Goal: Task Accomplishment & Management: Complete application form

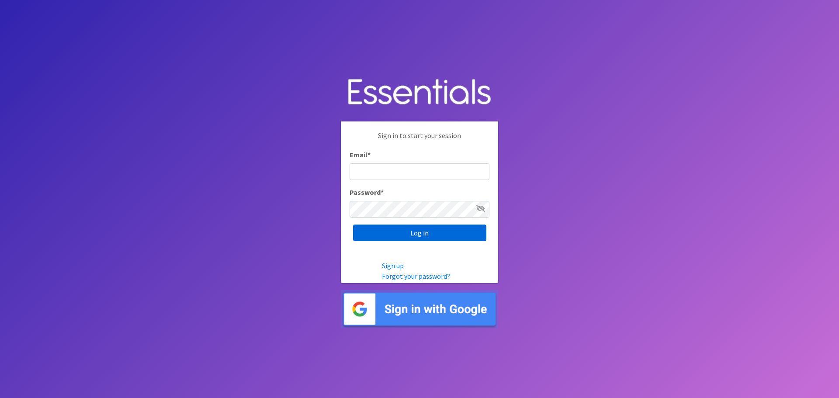
type input "[PERSON_NAME][EMAIL_ADDRESS][PERSON_NAME][DOMAIN_NAME]"
click at [406, 225] on input "Log in" at bounding box center [419, 233] width 133 height 17
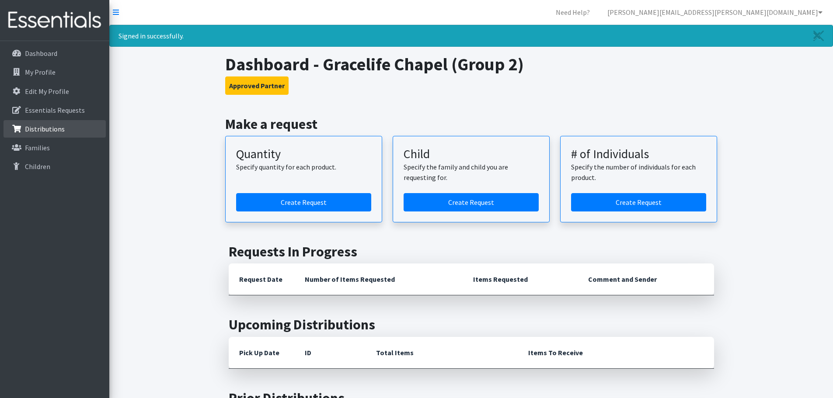
click at [50, 128] on p "Distributions" at bounding box center [45, 129] width 40 height 9
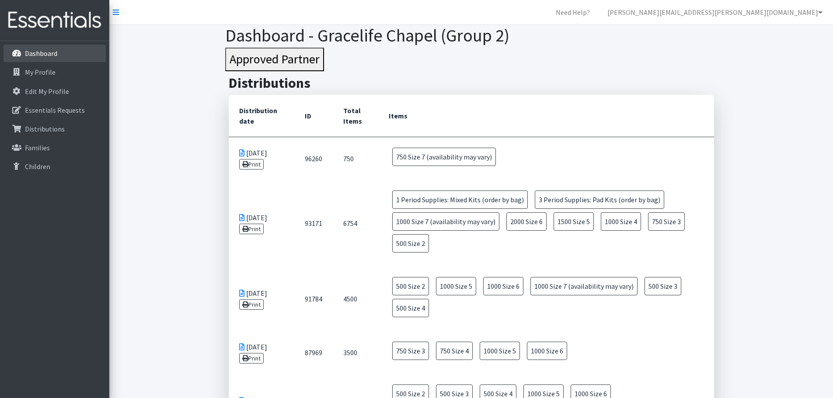
click at [51, 56] on p "Dashboard" at bounding box center [41, 53] width 32 height 9
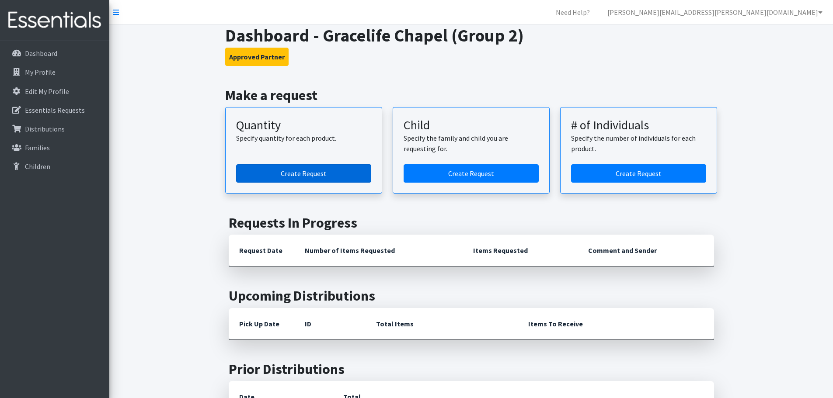
click at [293, 174] on link "Create Request" at bounding box center [303, 173] width 135 height 18
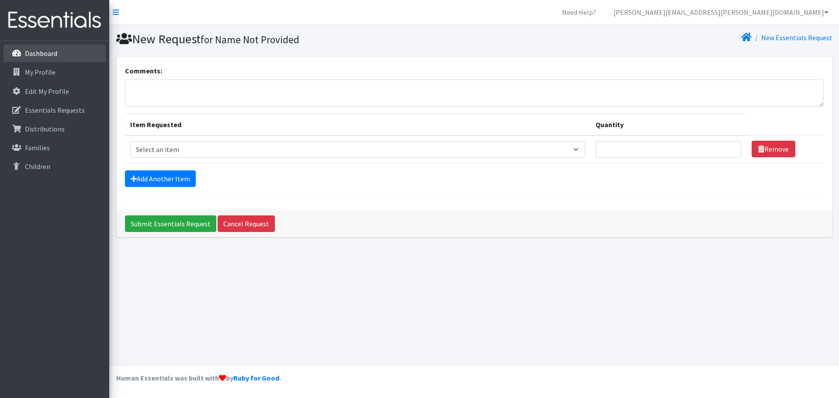
click at [46, 55] on p "Dashboard" at bounding box center [41, 53] width 32 height 9
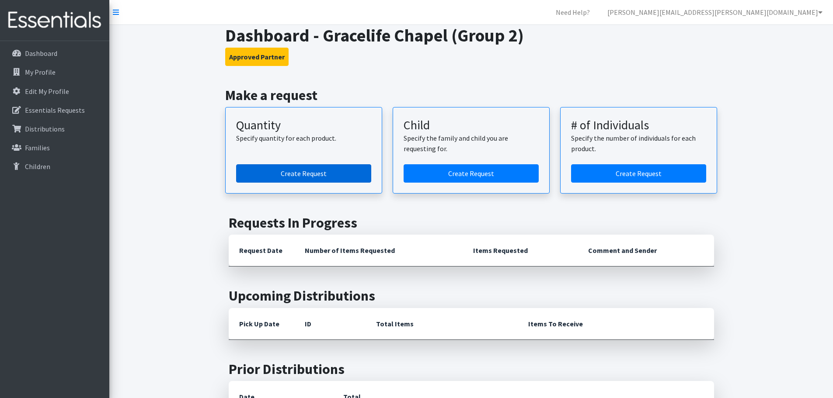
click at [278, 170] on link "Create Request" at bounding box center [303, 173] width 135 height 18
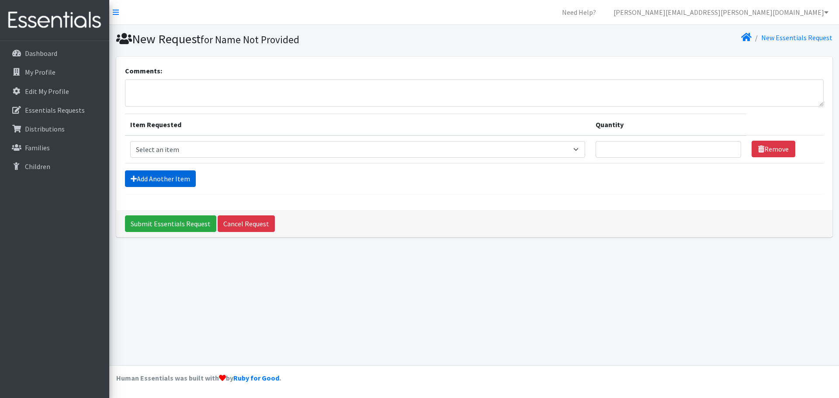
click at [168, 179] on link "Add Another Item" at bounding box center [160, 179] width 71 height 17
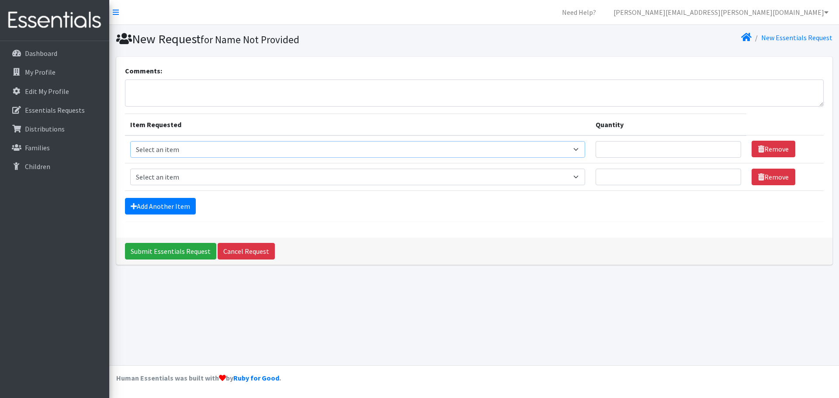
click at [166, 146] on select "Select an item Period Supplies: Mixed Kits (order by bag) Applicator-free tampo…" at bounding box center [357, 149] width 455 height 17
select select "1091"
click at [130, 141] on select "Select an item Period Supplies: Mixed Kits (order by bag) Applicator-free tampo…" at bounding box center [357, 149] width 455 height 17
click at [661, 153] on input "Quantity" at bounding box center [669, 149] width 146 height 17
type input "2500"
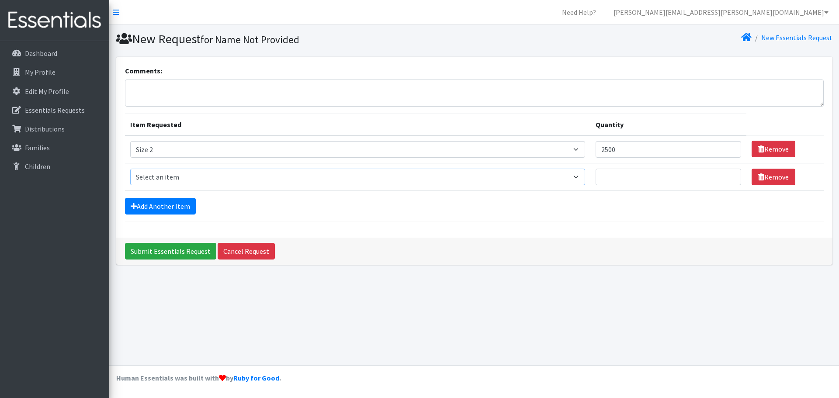
click at [221, 175] on select "Select an item Period Supplies: Mixed Kits (order by bag) Applicator-free tampo…" at bounding box center [357, 177] width 455 height 17
click at [130, 169] on select "Select an item Period Supplies: Mixed Kits (order by bag) Applicator-free tampo…" at bounding box center [357, 177] width 455 height 17
click at [162, 176] on select "Select an item Period Supplies: Mixed Kits (order by bag) Applicator-free tampo…" at bounding box center [357, 177] width 455 height 17
select select "1097"
click at [130, 169] on select "Select an item Period Supplies: Mixed Kits (order by bag) Applicator-free tampo…" at bounding box center [357, 177] width 455 height 17
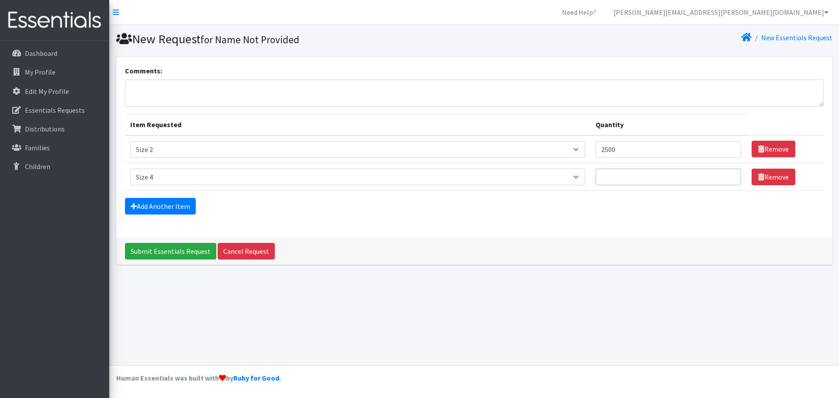
click at [625, 181] on input "Quantity" at bounding box center [669, 177] width 146 height 17
type input "2500"
click at [153, 202] on link "Add Another Item" at bounding box center [160, 206] width 71 height 17
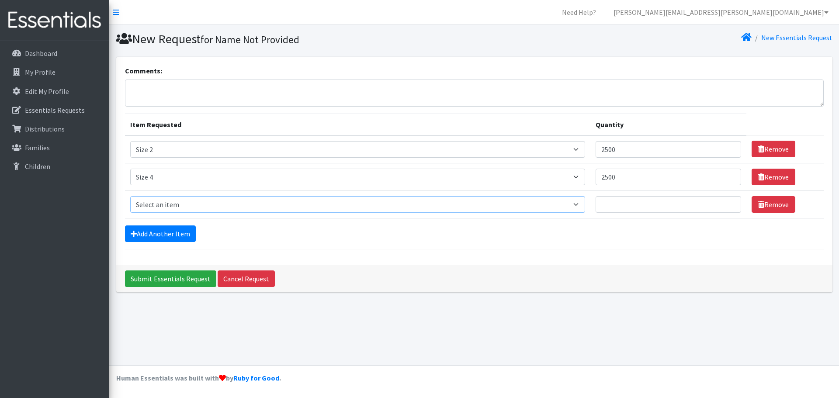
click at [157, 202] on select "Select an item Period Supplies: Mixed Kits (order by bag) Applicator-free tampo…" at bounding box center [357, 204] width 455 height 17
select select "1098"
click at [130, 196] on select "Select an item Period Supplies: Mixed Kits (order by bag) Applicator-free tampo…" at bounding box center [357, 204] width 455 height 17
click at [644, 202] on input "Quantity" at bounding box center [669, 204] width 146 height 17
type input "2500"
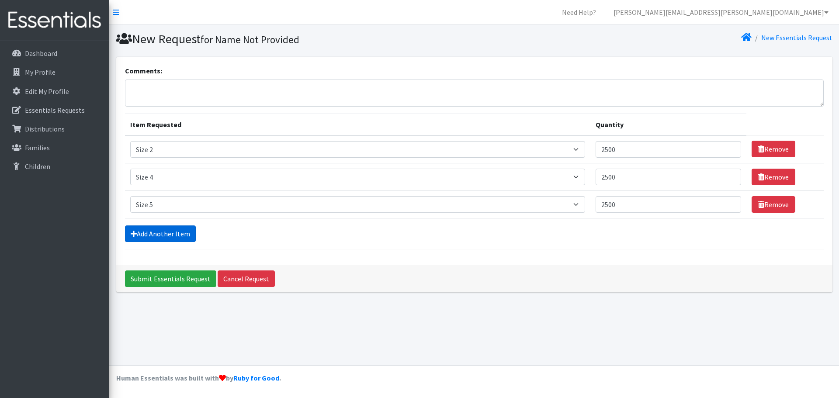
click at [140, 236] on link "Add Another Item" at bounding box center [160, 234] width 71 height 17
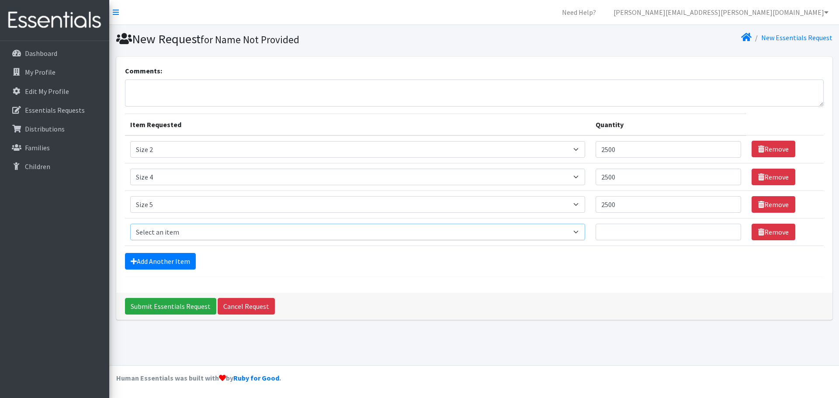
click at [153, 236] on select "Select an item Period Supplies: Mixed Kits (order by bag) Applicator-free tampo…" at bounding box center [357, 232] width 455 height 17
select select "1094"
click at [130, 224] on select "Select an item Period Supplies: Mixed Kits (order by bag) Applicator-free tampo…" at bounding box center [357, 232] width 455 height 17
click at [638, 233] on input "Quantity" at bounding box center [669, 232] width 146 height 17
type input "1000"
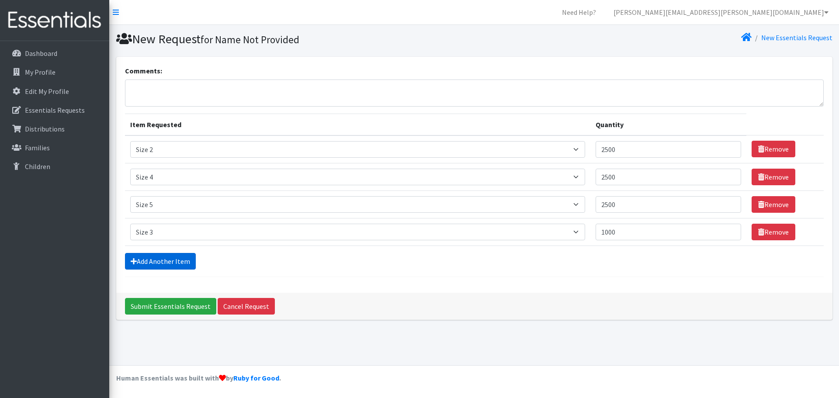
click at [161, 258] on link "Add Another Item" at bounding box center [160, 261] width 71 height 17
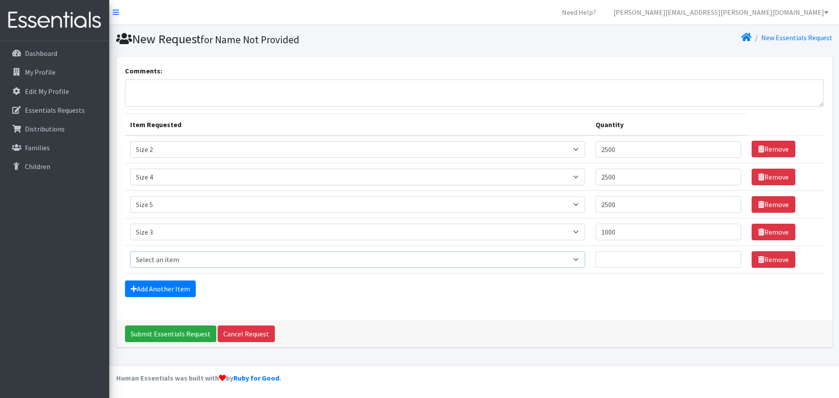
click at [163, 260] on select "Select an item Period Supplies: Mixed Kits (order by bag) Applicator-free tampo…" at bounding box center [357, 259] width 455 height 17
select select "1100"
click at [130, 251] on select "Select an item Period Supplies: Mixed Kits (order by bag) Applicator-free tampo…" at bounding box center [357, 259] width 455 height 17
click at [626, 256] on input "Quantity" at bounding box center [669, 259] width 146 height 17
type input "5"
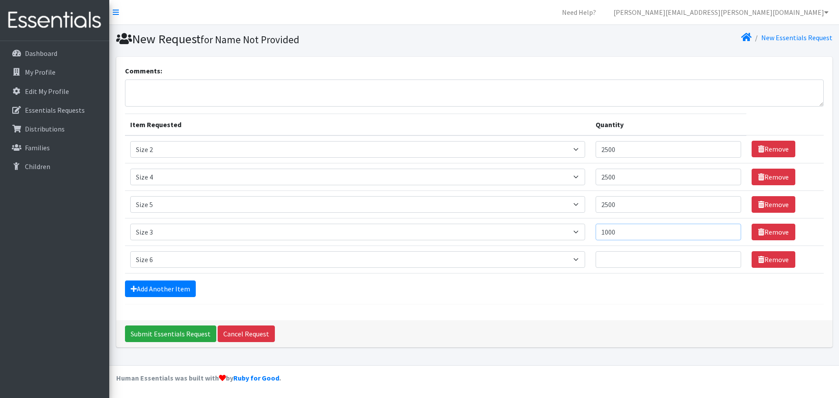
drag, startPoint x: 609, startPoint y: 234, endPoint x: 603, endPoint y: 234, distance: 6.6
click at [603, 234] on input "1000" at bounding box center [669, 232] width 146 height 17
type input "500"
click at [630, 258] on input "Quantity" at bounding box center [669, 259] width 146 height 17
type input "1000"
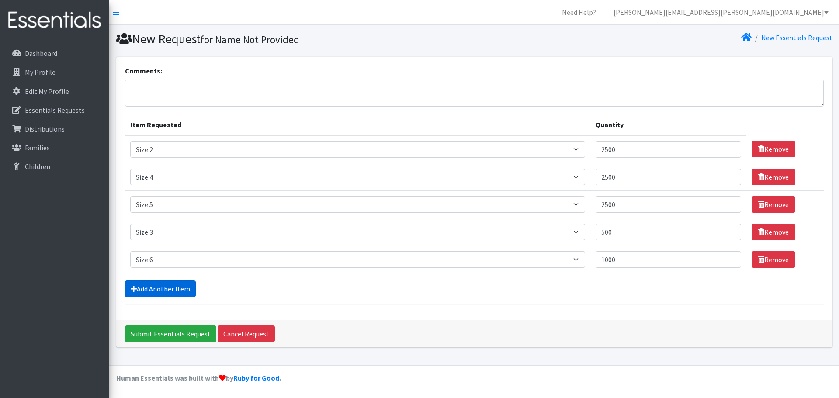
click at [178, 287] on link "Add Another Item" at bounding box center [160, 289] width 71 height 17
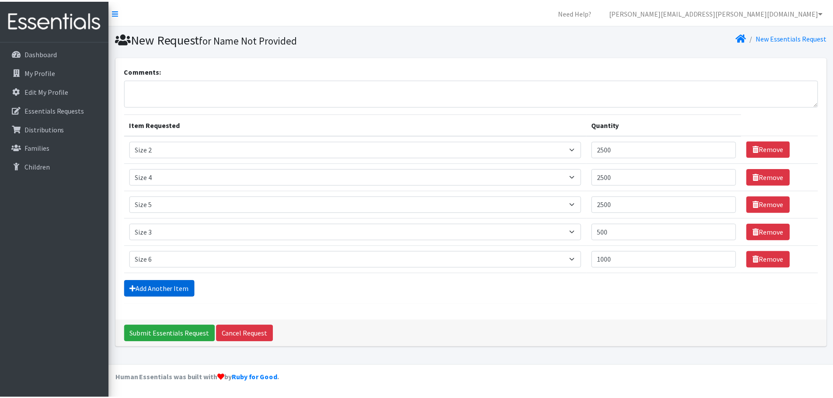
scroll to position [17, 0]
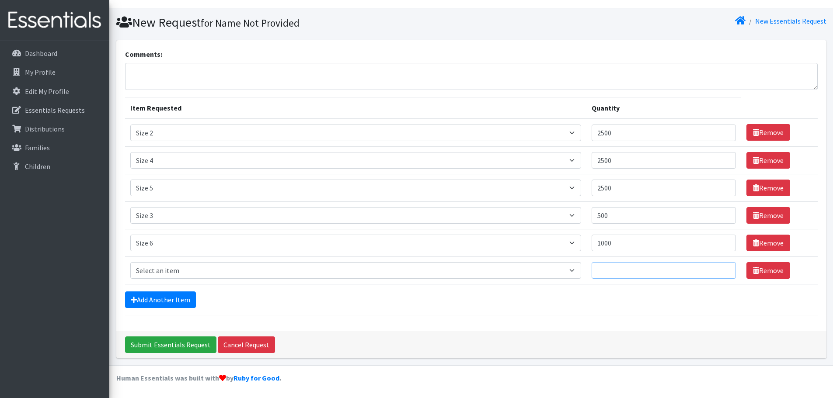
click at [627, 271] on input "Quantity" at bounding box center [664, 270] width 144 height 17
type input "1000"
click at [187, 269] on select "Select an item Period Supplies: Mixed Kits (order by bag) Applicator-free tampo…" at bounding box center [355, 270] width 451 height 17
select select "6073"
click at [130, 262] on select "Select an item Period Supplies: Mixed Kits (order by bag) Applicator-free tampo…" at bounding box center [355, 270] width 451 height 17
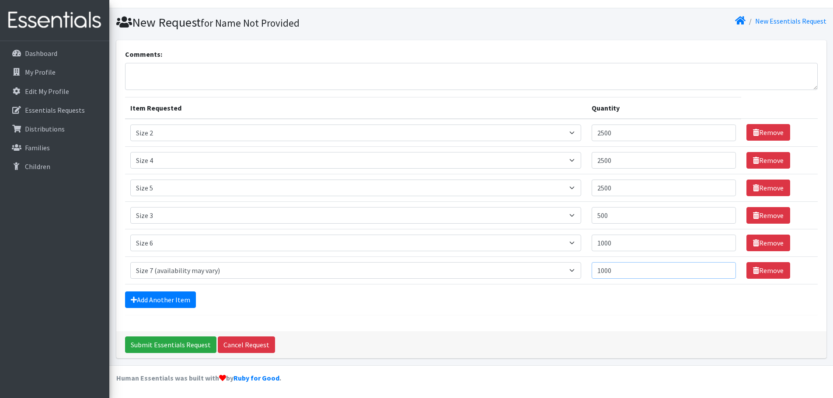
drag, startPoint x: 628, startPoint y: 273, endPoint x: 578, endPoint y: 275, distance: 49.4
click at [578, 275] on tr "Item Requested Select an item Period Supplies: Mixed Kits (order by bag) Applic…" at bounding box center [471, 271] width 693 height 28
type input "500"
drag, startPoint x: 622, startPoint y: 242, endPoint x: 599, endPoint y: 242, distance: 23.2
click at [599, 242] on input "1000" at bounding box center [664, 243] width 144 height 17
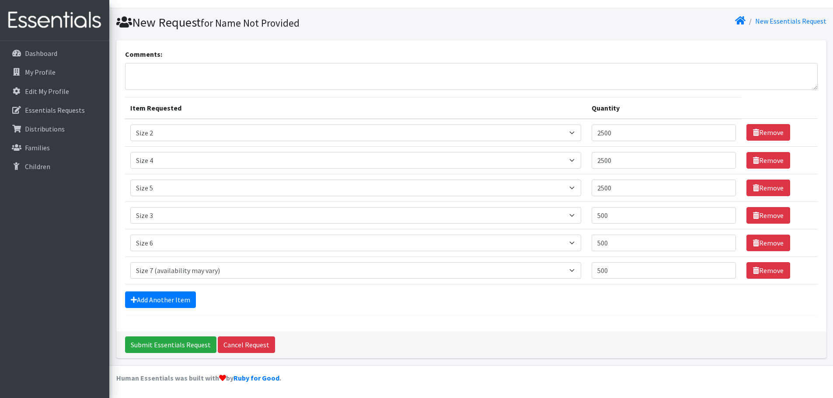
click at [609, 304] on div "Add Another Item" at bounding box center [471, 300] width 693 height 17
click at [150, 302] on link "Add Another Item" at bounding box center [160, 300] width 71 height 17
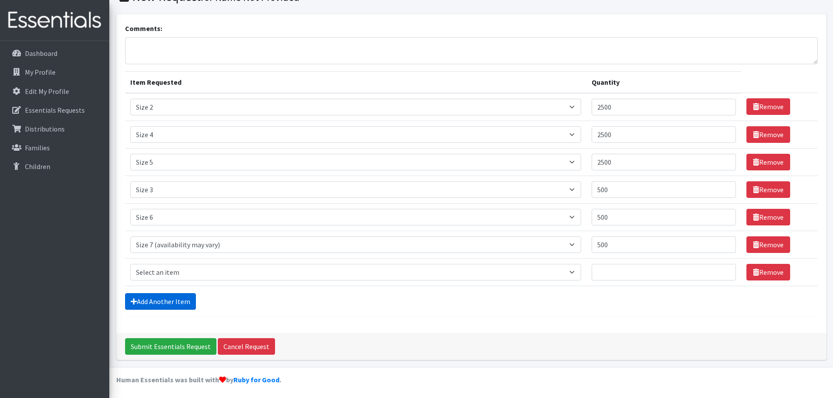
scroll to position [44, 0]
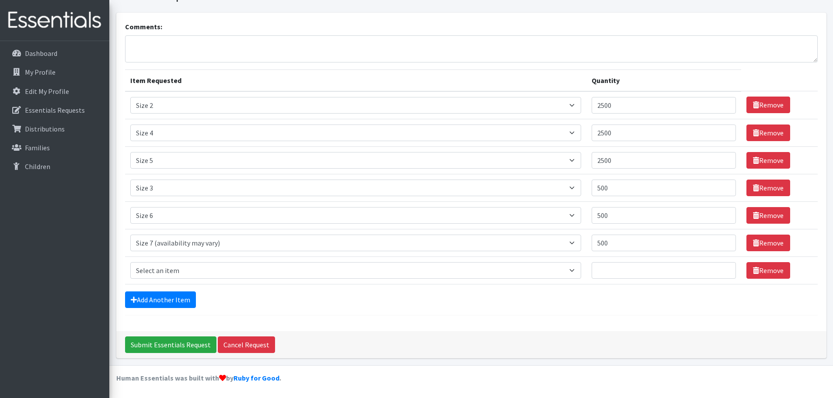
click at [169, 261] on td "Item Requested Select an item Period Supplies: Mixed Kits (order by bag) Applic…" at bounding box center [355, 271] width 461 height 28
click at [170, 270] on select "Select an item Period Supplies: Mixed Kits (order by bag) Applicator-free tampo…" at bounding box center [355, 270] width 451 height 17
click at [764, 268] on link "Remove" at bounding box center [768, 270] width 44 height 17
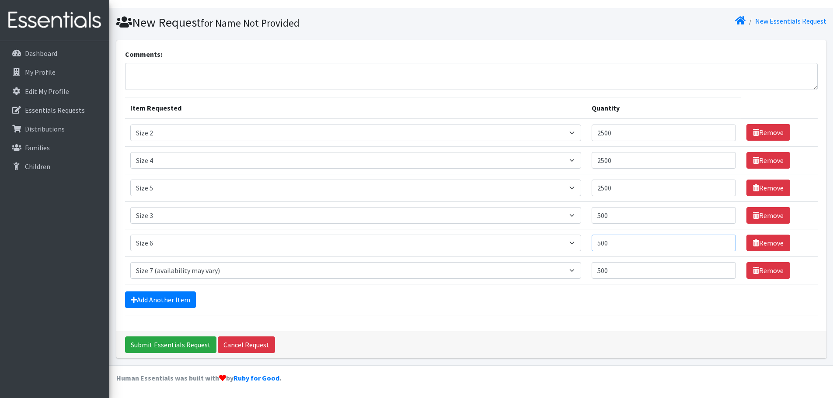
drag, startPoint x: 632, startPoint y: 245, endPoint x: 572, endPoint y: 242, distance: 60.0
click at [576, 244] on tr "Item Requested Select an item Period Supplies: Mixed Kits (order by bag) Applic…" at bounding box center [471, 243] width 693 height 28
type input "1000"
click at [327, 306] on div "Add Another Item" at bounding box center [471, 300] width 693 height 17
click at [142, 344] on input "Submit Essentials Request" at bounding box center [170, 345] width 91 height 17
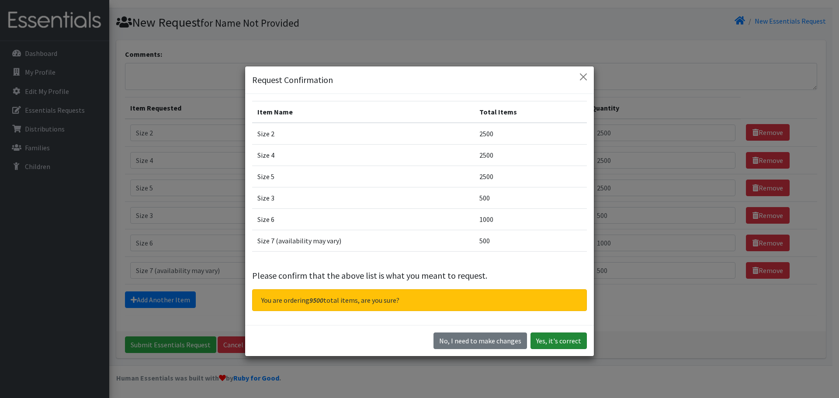
click at [549, 343] on button "Yes, it's correct" at bounding box center [559, 341] width 56 height 17
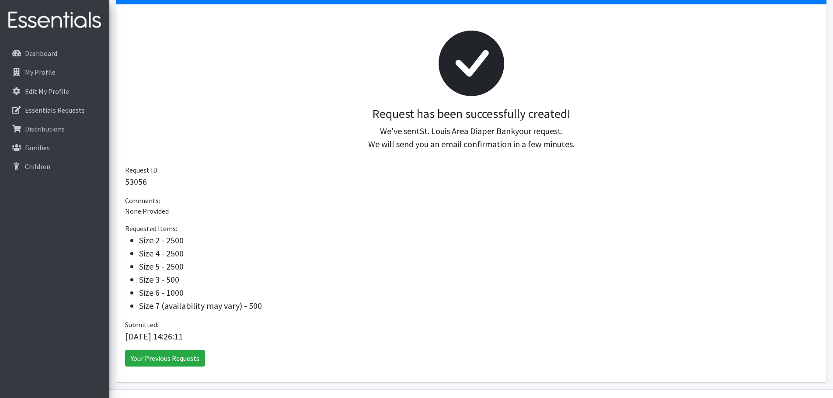
scroll to position [125, 0]
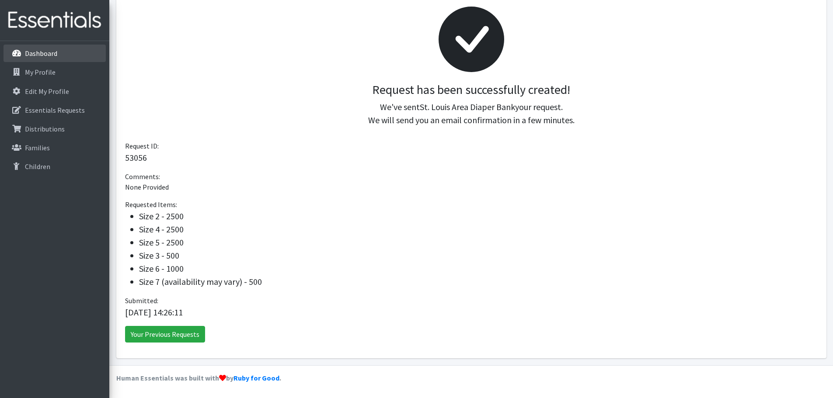
click at [49, 52] on p "Dashboard" at bounding box center [41, 53] width 32 height 9
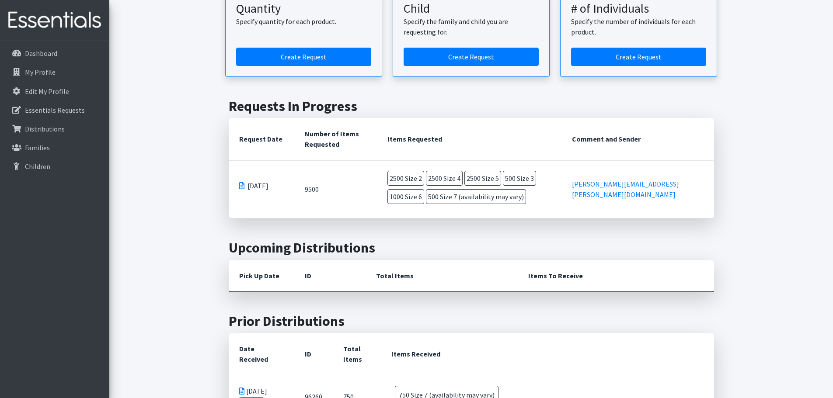
scroll to position [44, 0]
